Goal: Obtain resource: Download file/media

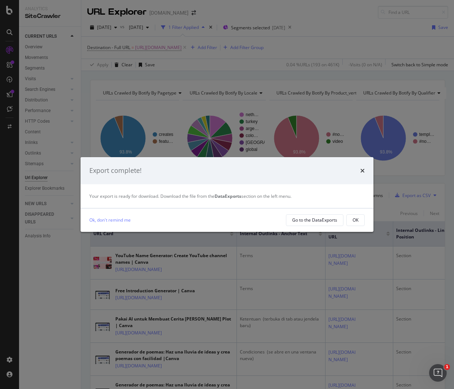
click at [364, 166] on div "times" at bounding box center [363, 171] width 4 height 10
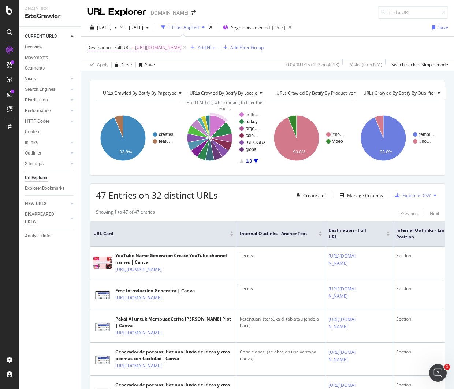
click at [182, 51] on span "https://www.canva.com/policies/magic-studio-terms/" at bounding box center [158, 48] width 47 height 10
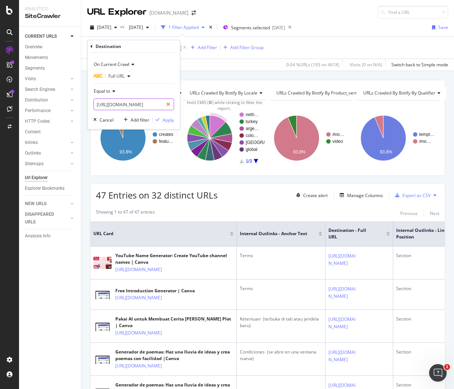
click at [169, 104] on icon at bounding box center [168, 104] width 4 height 5
click at [143, 102] on input "text" at bounding box center [134, 105] width 80 height 12
paste input "https://www.canva.com/learn/brand-identity/"
type input "https://www.canva.com/learn/brand-identity/"
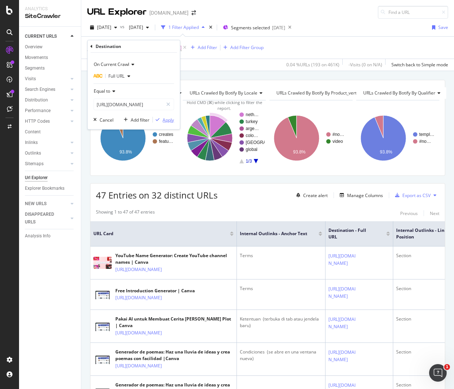
click at [163, 121] on div "Apply" at bounding box center [168, 120] width 11 height 6
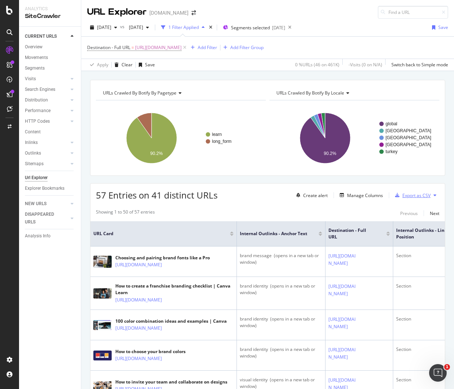
click at [406, 196] on div "Export as CSV" at bounding box center [417, 195] width 28 height 6
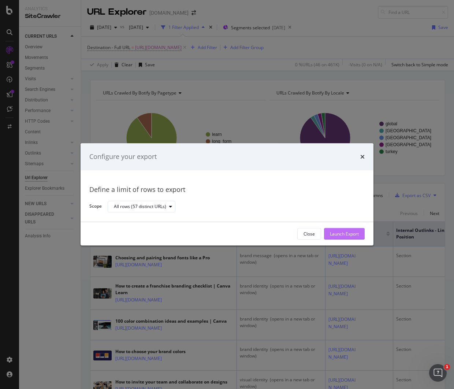
click at [336, 234] on div "Launch Export" at bounding box center [344, 234] width 29 height 6
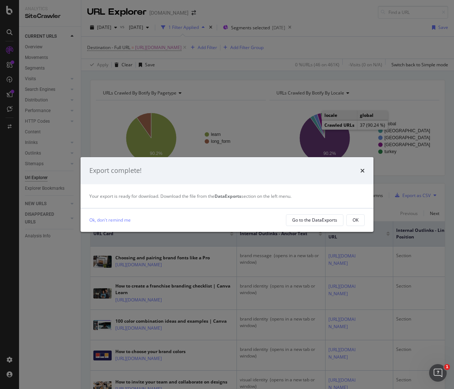
click at [364, 171] on icon "times" at bounding box center [363, 171] width 4 height 6
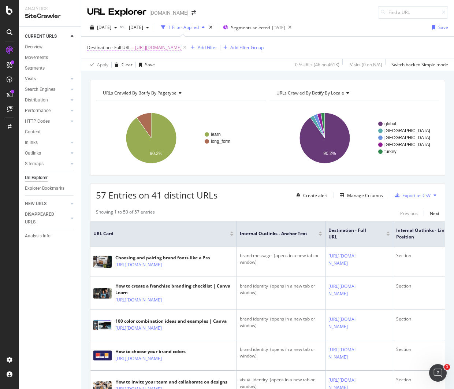
click at [175, 44] on span "https://www.canva.com/learn/brand-identity/" at bounding box center [158, 48] width 47 height 10
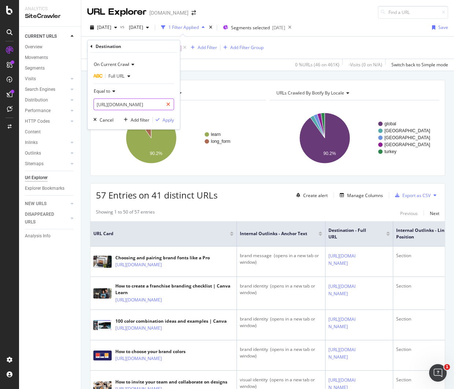
click at [170, 104] on icon at bounding box center [168, 104] width 4 height 5
click at [156, 105] on input "text" at bounding box center [134, 105] width 80 height 12
paste input "https://www.canva.com/learn/brand-management/"
type input "https://www.canva.com/learn/brand-management/"
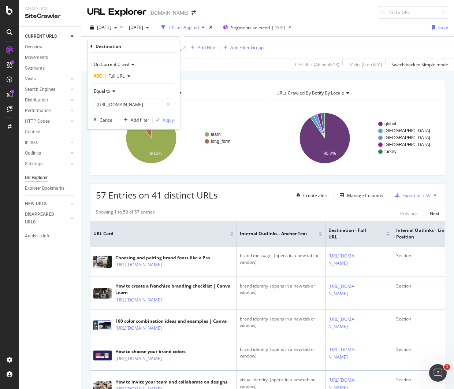
click at [166, 120] on div "Apply" at bounding box center [168, 120] width 11 height 6
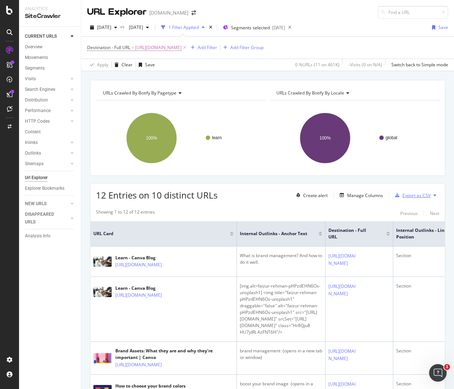
click at [409, 192] on div "Export as CSV" at bounding box center [417, 195] width 28 height 6
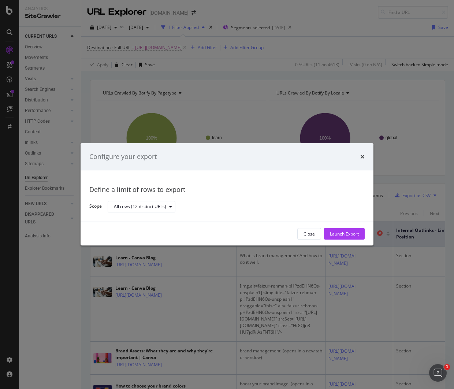
click at [361, 231] on button "Launch Export" at bounding box center [344, 234] width 41 height 12
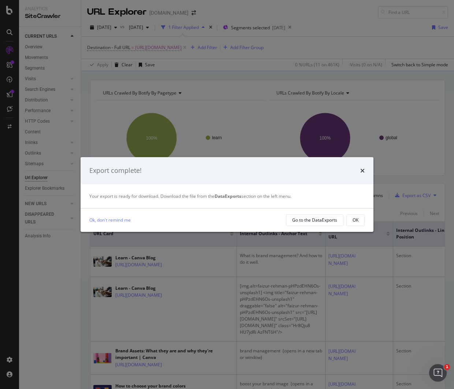
drag, startPoint x: 362, startPoint y: 171, endPoint x: 358, endPoint y: 169, distance: 5.1
click at [362, 171] on icon "times" at bounding box center [363, 171] width 4 height 6
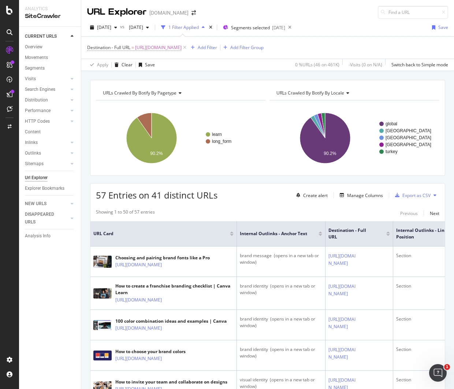
click at [181, 47] on span "https://www.canva.com/learn/brand-identity/" at bounding box center [158, 48] width 47 height 10
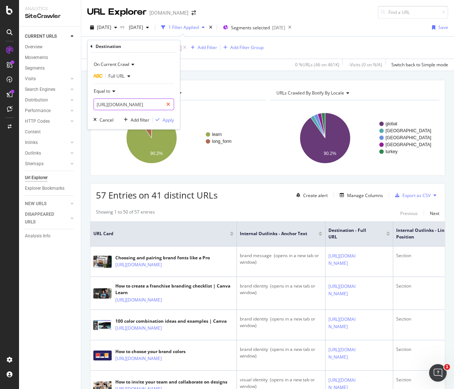
click at [167, 107] on div at bounding box center [168, 105] width 11 height 12
click at [148, 107] on input "text" at bounding box center [134, 105] width 80 height 12
paste input "https://www.canva.com/learn/brand-management-software-2022/"
type input "https://www.canva.com/learn/brand-management-software-2022/"
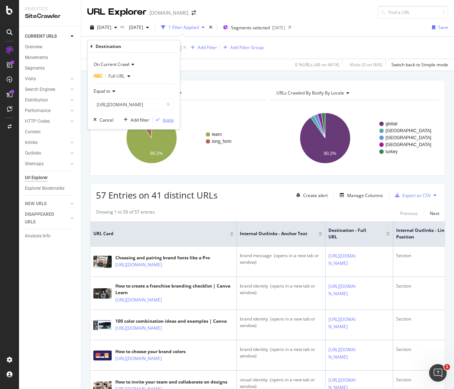
scroll to position [0, 0]
click at [167, 119] on div "Apply" at bounding box center [168, 120] width 11 height 6
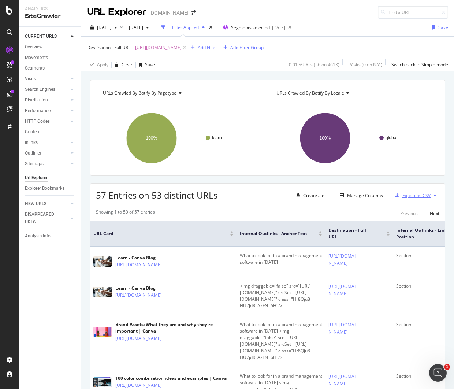
click at [410, 196] on div "Export as CSV" at bounding box center [417, 195] width 28 height 6
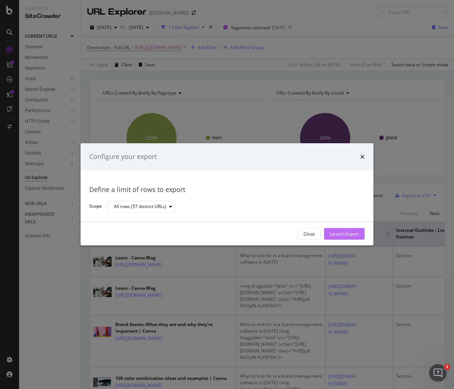
click at [338, 228] on button "Launch Export" at bounding box center [344, 234] width 41 height 12
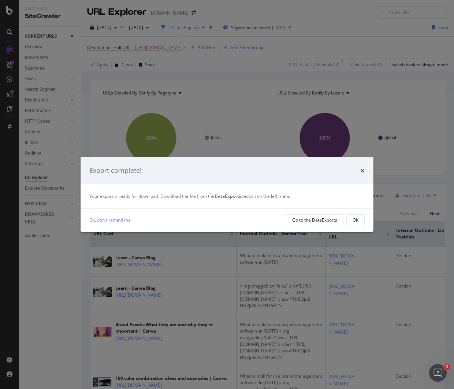
drag, startPoint x: 361, startPoint y: 168, endPoint x: 362, endPoint y: 162, distance: 6.6
click at [362, 168] on icon "times" at bounding box center [363, 171] width 4 height 6
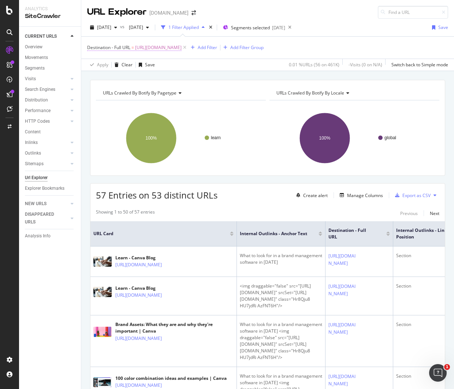
click at [182, 50] on span "https://www.canva.com/learn/brand-management-software-2022/" at bounding box center [158, 48] width 47 height 10
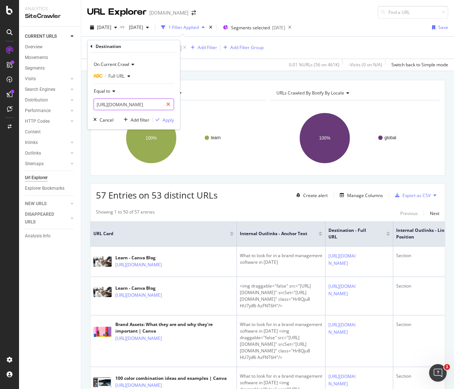
click at [168, 105] on icon at bounding box center [168, 104] width 4 height 5
click at [154, 107] on input "text" at bounding box center [134, 105] width 80 height 12
paste input "https://www.canva.com/learn/brand-strategy/"
type input "https://www.canva.com/learn/brand-strategy/"
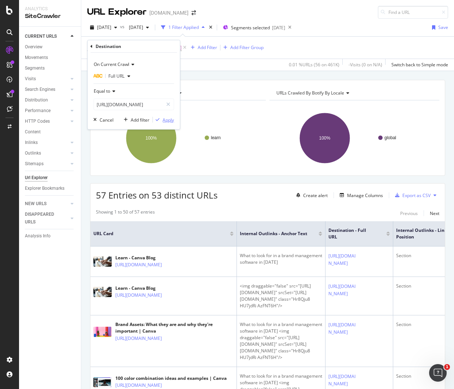
click at [168, 119] on div "Apply" at bounding box center [168, 120] width 11 height 6
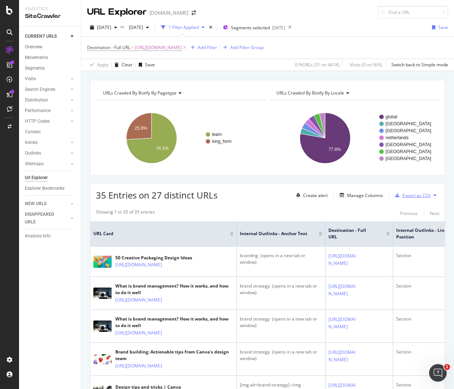
click at [411, 194] on div "Export as CSV" at bounding box center [417, 195] width 28 height 6
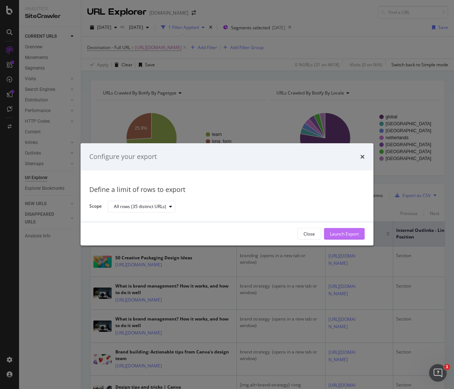
click at [342, 235] on div "Launch Export" at bounding box center [344, 234] width 29 height 6
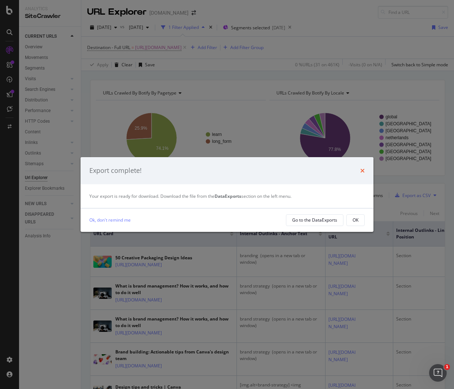
click at [364, 171] on icon "times" at bounding box center [363, 171] width 4 height 6
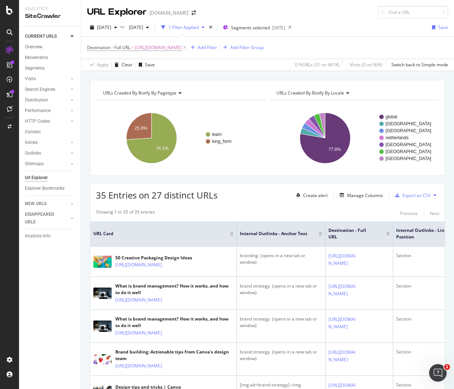
drag, startPoint x: 172, startPoint y: 47, endPoint x: 192, endPoint y: 73, distance: 32.6
click at [172, 47] on span "https://www.canva.com/learn/brand-strategy/" at bounding box center [158, 48] width 47 height 10
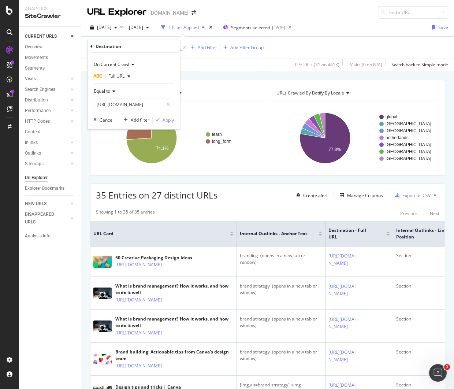
click at [224, 67] on div "Apply Clear Save 0 % URLs ( 31 on 461K ) - Visits ( 0 on N/A ) Switch back to S…" at bounding box center [267, 65] width 373 height 12
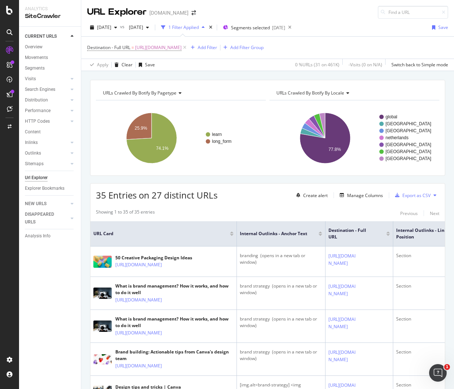
drag, startPoint x: 319, startPoint y: 10, endPoint x: 311, endPoint y: 4, distance: 9.8
click at [319, 10] on div "URL Explorer canva.com" at bounding box center [267, 9] width 373 height 19
click at [182, 48] on span "https://www.canva.com/learn/brand-strategy/" at bounding box center [158, 48] width 47 height 10
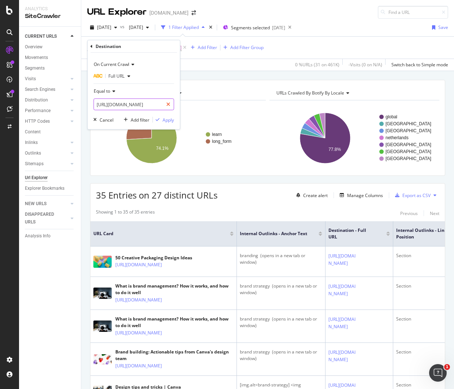
click at [170, 102] on icon at bounding box center [168, 104] width 4 height 5
click at [152, 105] on input "text" at bounding box center [134, 105] width 80 height 12
paste input "https://www.canva.com/learn/marketing-trends/"
type input "https://www.canva.com/learn/marketing-trends/"
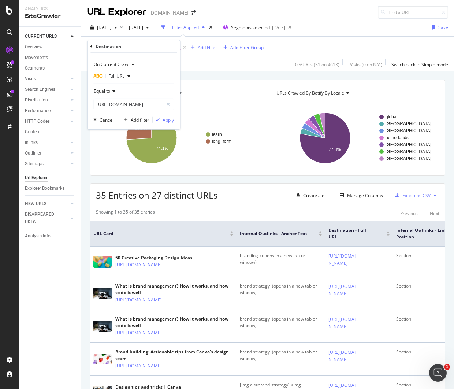
click at [166, 120] on div "Apply" at bounding box center [168, 120] width 11 height 6
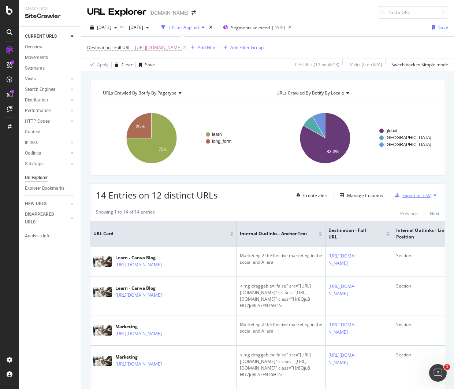
click at [415, 197] on div "Export as CSV" at bounding box center [417, 195] width 28 height 6
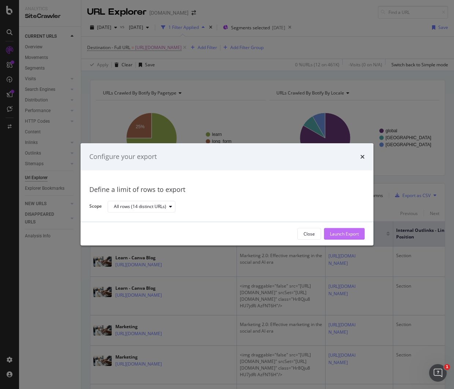
click at [346, 234] on div "Launch Export" at bounding box center [344, 234] width 29 height 6
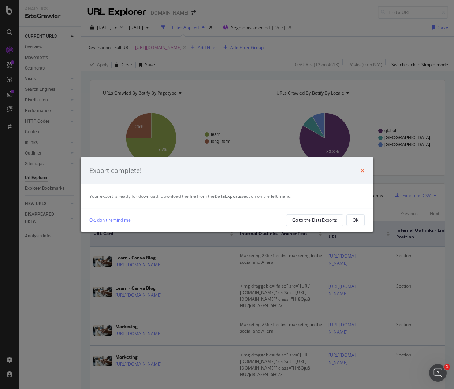
click at [363, 171] on icon "times" at bounding box center [363, 171] width 4 height 6
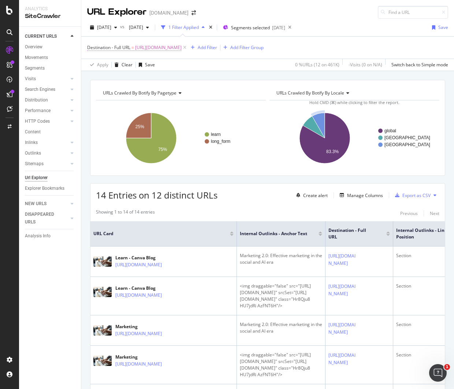
click at [161, 47] on span "https://www.canva.com/learn/marketing-trends/" at bounding box center [158, 48] width 47 height 10
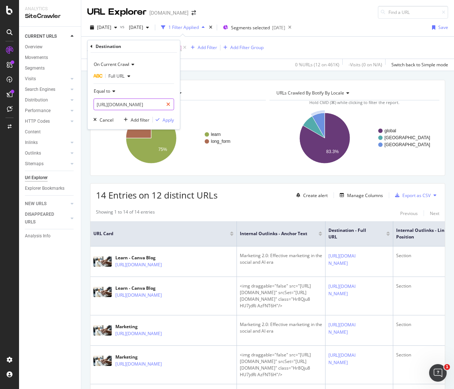
click at [169, 105] on icon at bounding box center [168, 104] width 4 height 5
click at [153, 105] on input "text" at bounding box center [134, 105] width 80 height 12
paste input "https://www.canva.com/learn/marketing-trends-guide/"
type input "https://www.canva.com/learn/marketing-trends-guide/"
click at [169, 117] on div "Apply" at bounding box center [168, 120] width 11 height 6
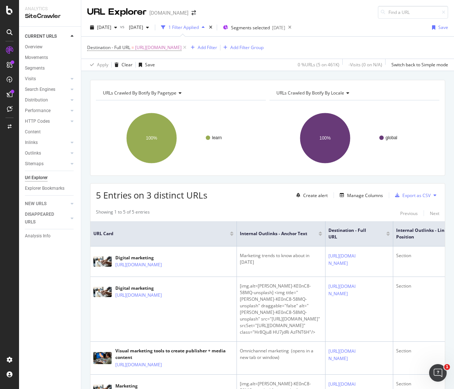
scroll to position [19, 0]
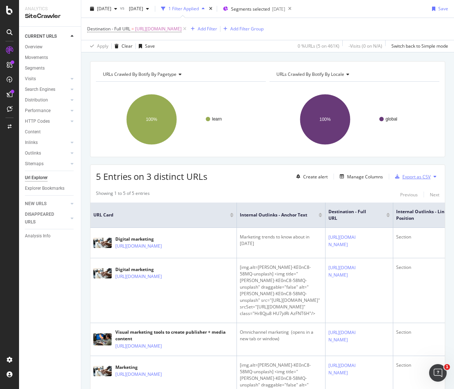
click at [406, 174] on div "Export as CSV" at bounding box center [417, 177] width 28 height 6
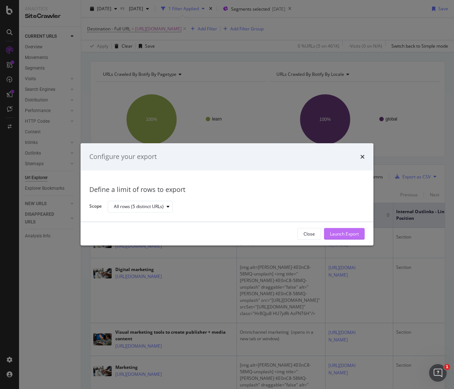
click at [346, 233] on div "Launch Export" at bounding box center [344, 234] width 29 height 6
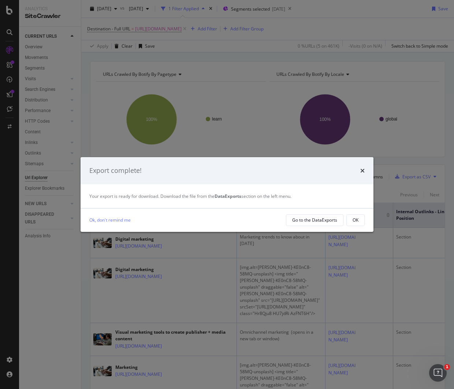
click at [366, 169] on div "Export complete!" at bounding box center [227, 170] width 293 height 27
click at [365, 169] on div "Export complete!" at bounding box center [227, 170] width 293 height 27
click at [361, 174] on div "times" at bounding box center [363, 171] width 4 height 10
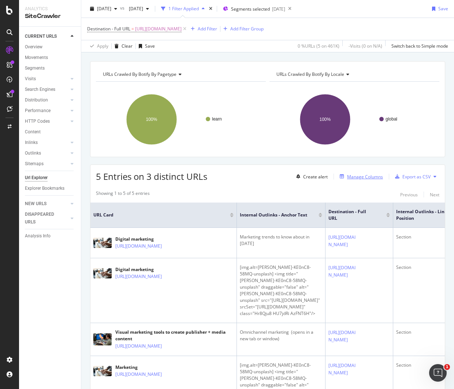
click at [362, 174] on div "Manage Columns" at bounding box center [365, 177] width 36 height 6
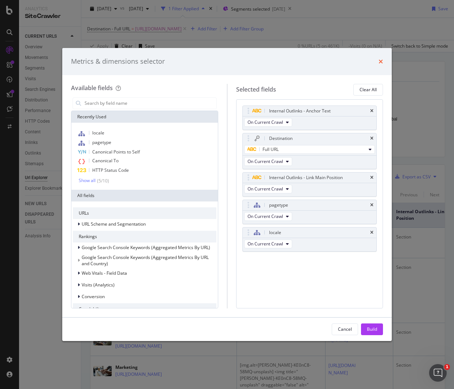
click at [383, 60] on icon "times" at bounding box center [381, 62] width 4 height 6
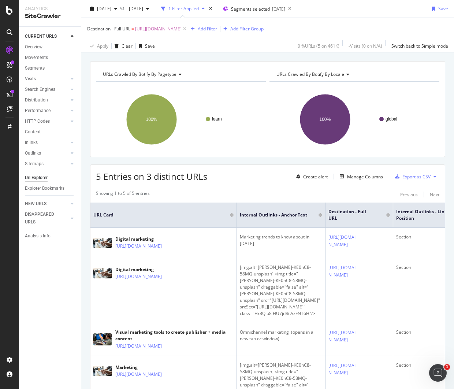
click at [175, 29] on span "https://www.canva.com/learn/marketing-trends-guide/" at bounding box center [158, 29] width 47 height 10
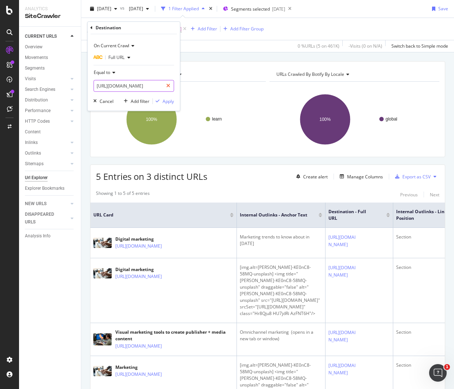
click at [169, 87] on icon at bounding box center [168, 86] width 4 height 5
click at [146, 84] on input "text" at bounding box center [134, 86] width 80 height 12
paste input "https://www.canva.com/learn/product-marketing/"
type input "https://www.canva.com/learn/product-marketing/"
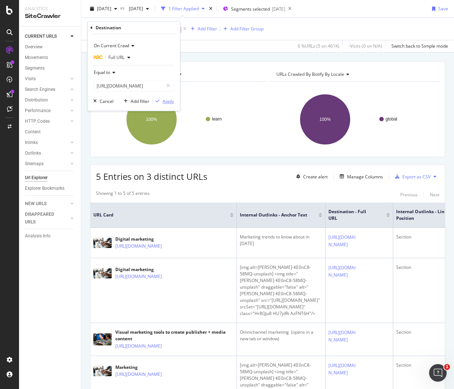
click at [159, 100] on icon "button" at bounding box center [158, 101] width 4 height 4
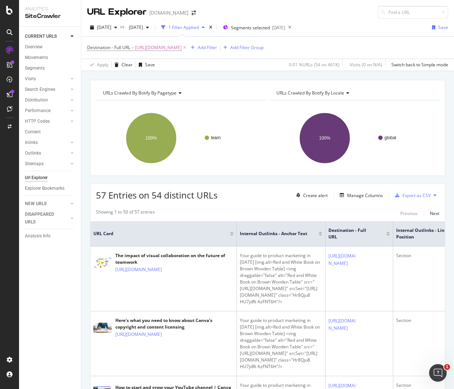
click at [258, 138] on rect "A chart." at bounding box center [180, 138] width 168 height 64
click at [407, 197] on div "Export as CSV" at bounding box center [417, 195] width 28 height 6
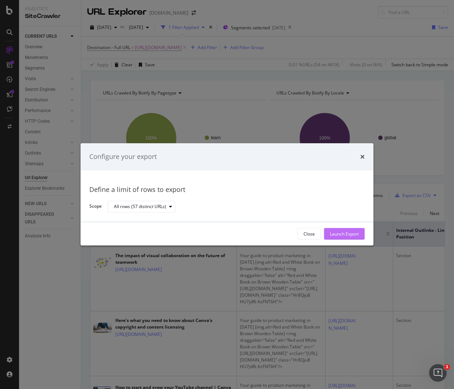
click at [353, 238] on div "Launch Export" at bounding box center [344, 234] width 29 height 11
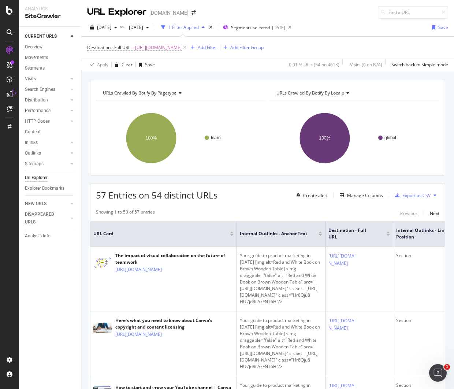
drag, startPoint x: 343, startPoint y: 15, endPoint x: 328, endPoint y: 5, distance: 18.0
click at [343, 15] on div "URL Explorer canva.com" at bounding box center [267, 9] width 373 height 19
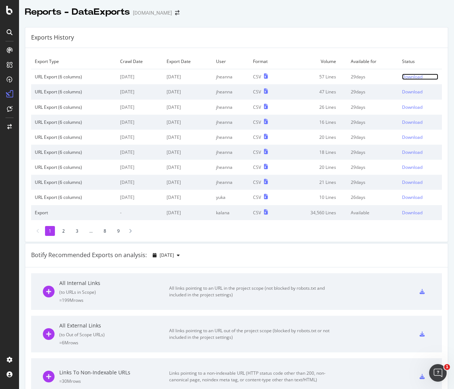
click at [408, 77] on div "Download" at bounding box center [412, 77] width 21 height 6
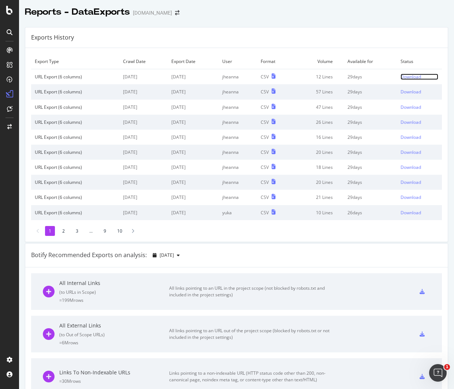
click at [413, 80] on div "Download" at bounding box center [411, 77] width 21 height 6
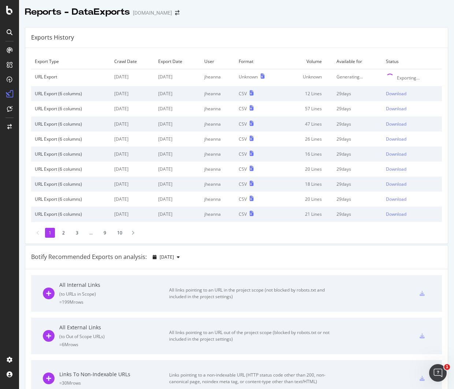
click at [308, 41] on div "Exports History" at bounding box center [236, 37] width 423 height 21
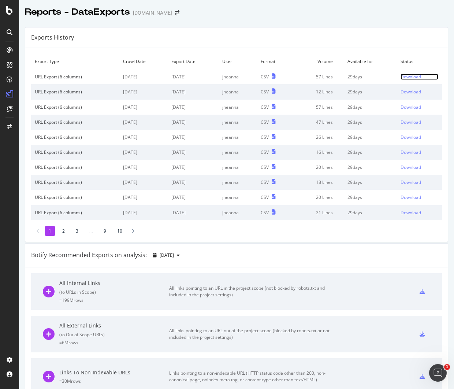
click at [406, 78] on div "Download" at bounding box center [411, 77] width 21 height 6
click at [312, 45] on div "Exports History" at bounding box center [236, 37] width 423 height 21
click at [401, 78] on div "Download" at bounding box center [411, 77] width 21 height 6
click at [400, 80] on td "Download" at bounding box center [419, 76] width 45 height 15
click at [401, 79] on div "Download" at bounding box center [411, 77] width 21 height 6
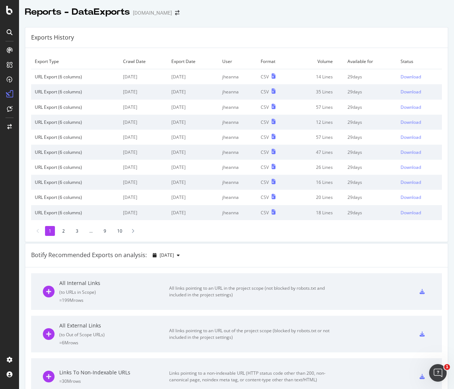
click at [298, 48] on div "Export Type Crawl Date Export Date User Format Volume Available for Status URL …" at bounding box center [236, 145] width 423 height 194
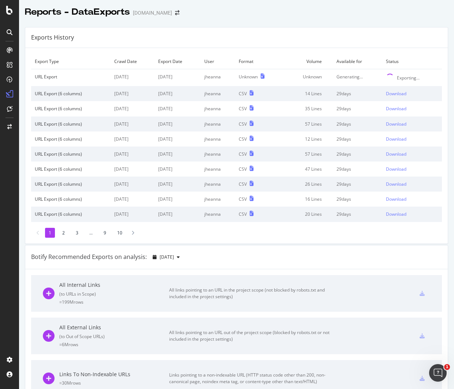
click at [281, 61] on td "Format" at bounding box center [259, 61] width 49 height 15
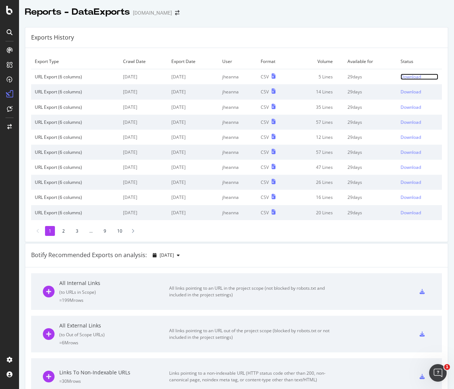
click at [401, 75] on div "Download" at bounding box center [411, 77] width 21 height 6
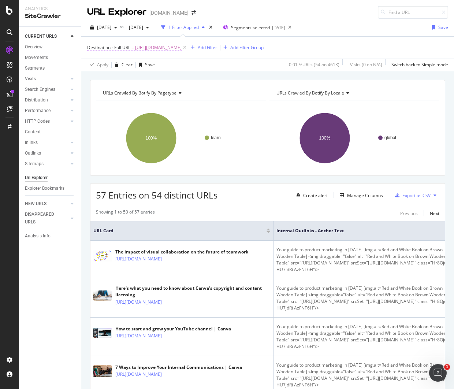
click at [156, 47] on span "https://www.canva.com/learn/product-marketing/" at bounding box center [158, 48] width 47 height 10
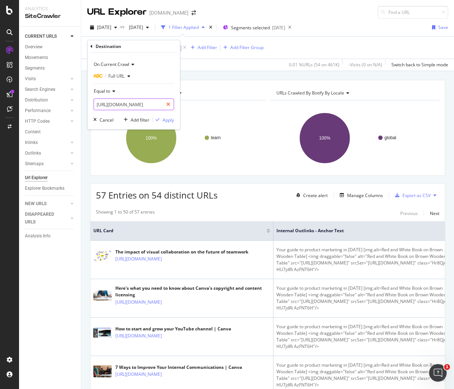
click at [167, 102] on icon at bounding box center [168, 104] width 4 height 5
click at [149, 104] on input "text" at bounding box center [134, 105] width 80 height 12
paste input "https://www.canva.com/learn/what-is-brand-equity/"
type input "https://www.canva.com/learn/what-is-brand-equity/"
click at [171, 121] on div "Apply" at bounding box center [168, 120] width 11 height 6
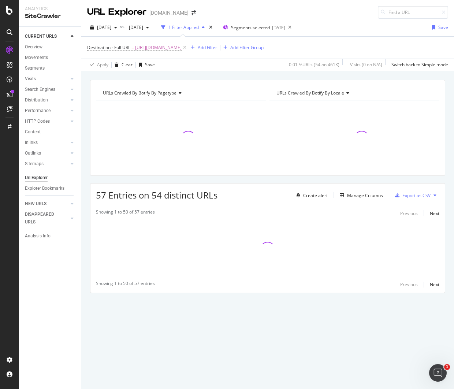
click at [300, 12] on div "URL Explorer canva.com" at bounding box center [267, 9] width 373 height 19
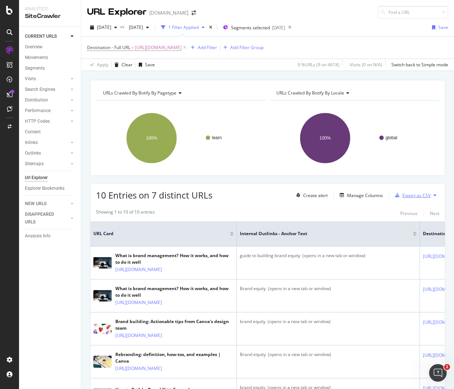
click at [418, 196] on div "Export as CSV" at bounding box center [417, 195] width 28 height 6
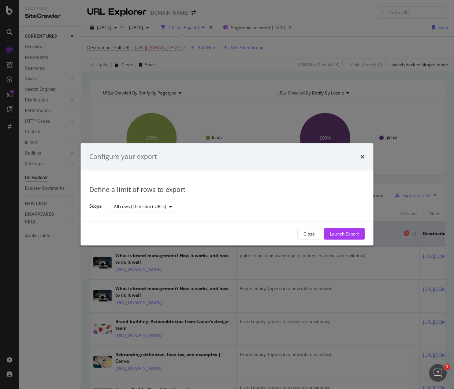
click at [342, 234] on div "Launch Export" at bounding box center [344, 234] width 29 height 6
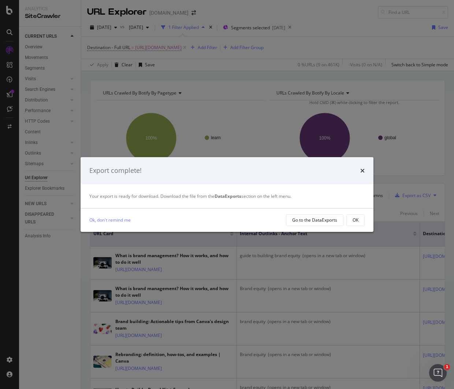
click at [365, 169] on div "Export complete!" at bounding box center [227, 170] width 293 height 27
click at [362, 169] on icon "times" at bounding box center [363, 171] width 4 height 6
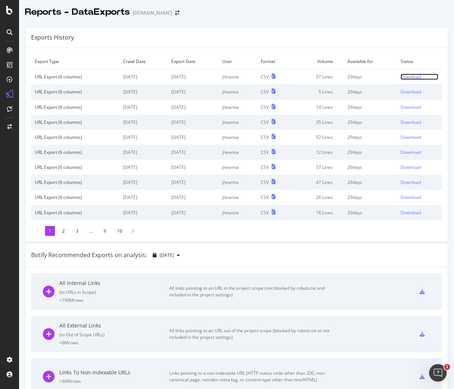
click at [401, 78] on div "Download" at bounding box center [411, 77] width 21 height 6
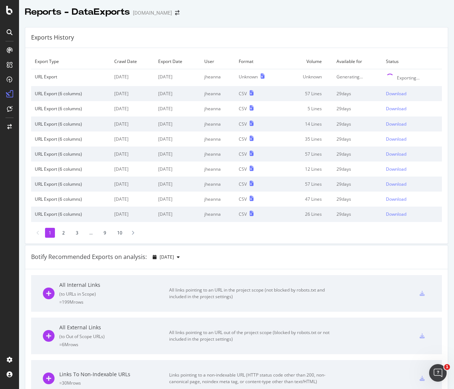
click at [391, 40] on div "Exports History" at bounding box center [236, 37] width 423 height 21
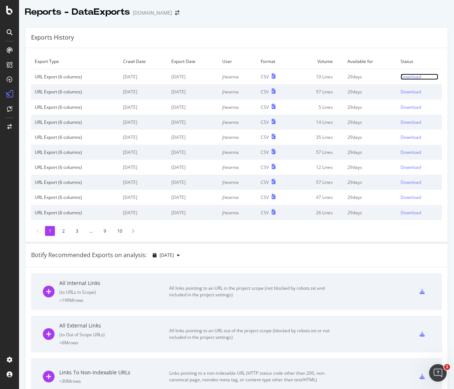
click at [409, 77] on div "Download" at bounding box center [411, 77] width 21 height 6
